Goal: Transaction & Acquisition: Purchase product/service

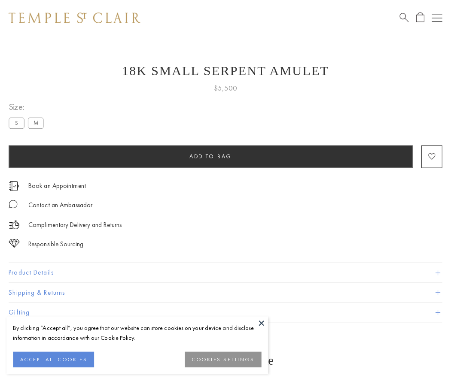
scroll to position [3, 0]
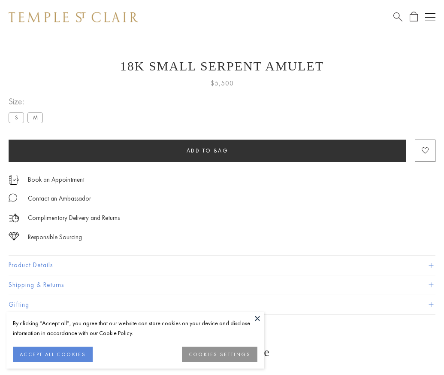
click at [207, 150] on span "Add to bag" at bounding box center [208, 150] width 42 height 7
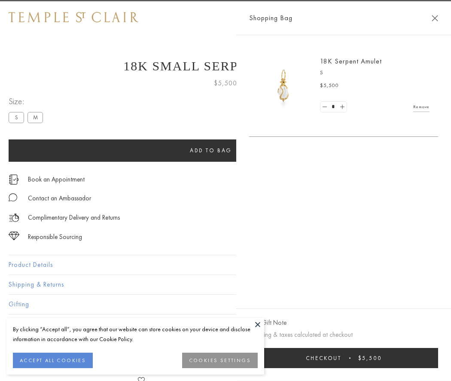
click at [359, 358] on button "Checkout $5,500" at bounding box center [343, 358] width 189 height 20
